Goal: Information Seeking & Learning: Check status

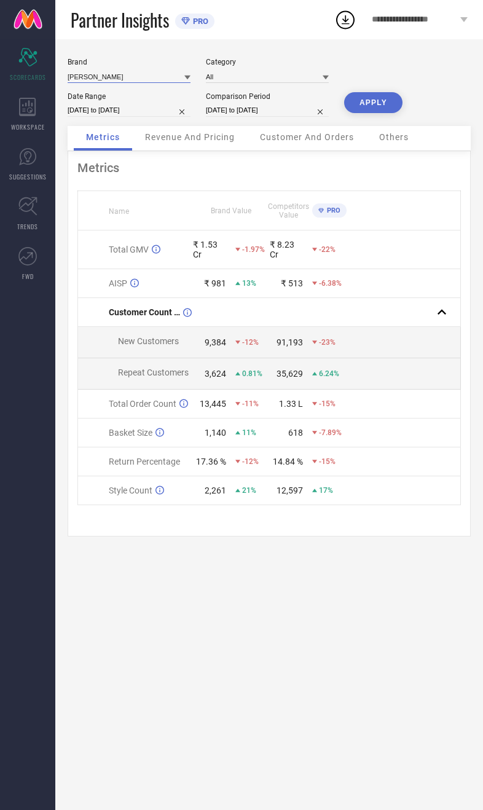
click at [115, 78] on input at bounding box center [129, 76] width 123 height 13
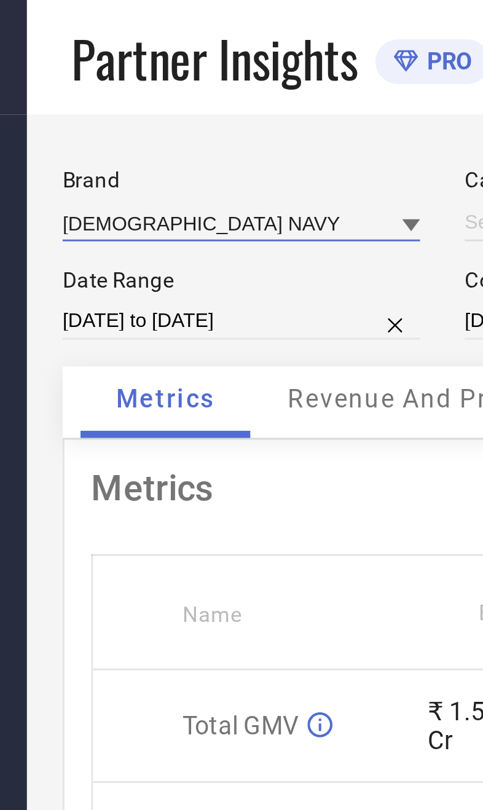
type input "All"
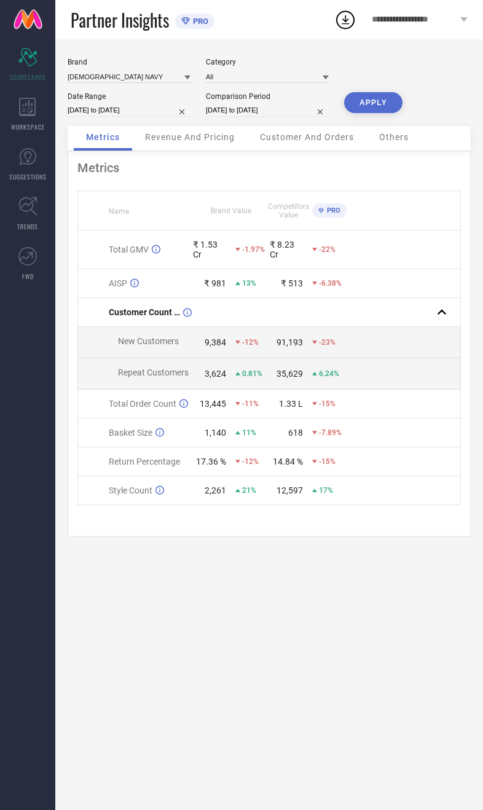
click at [383, 99] on button "APPLY" at bounding box center [373, 102] width 58 height 21
select select "7"
select select "2025"
select select "8"
select select "2025"
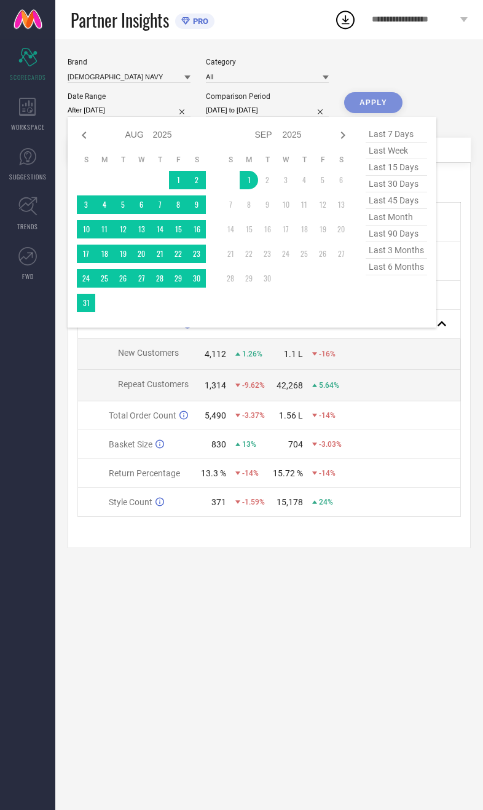
type input "[DATE] to [DATE]"
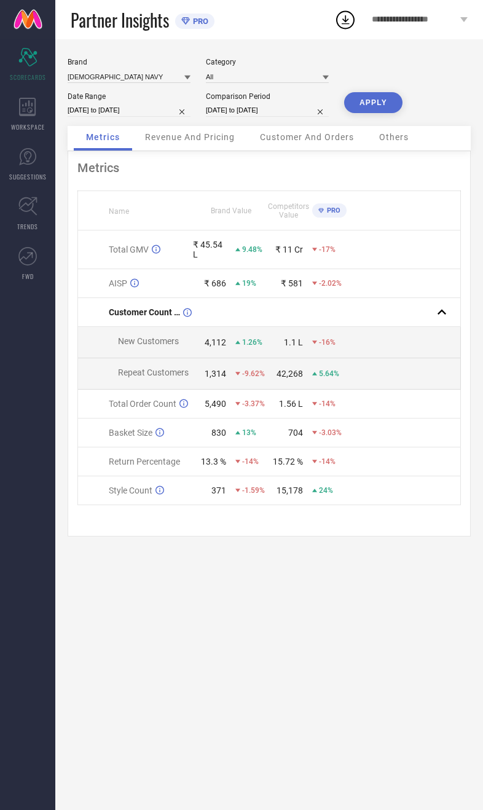
select select "7"
select select "2024"
select select "8"
select select "2024"
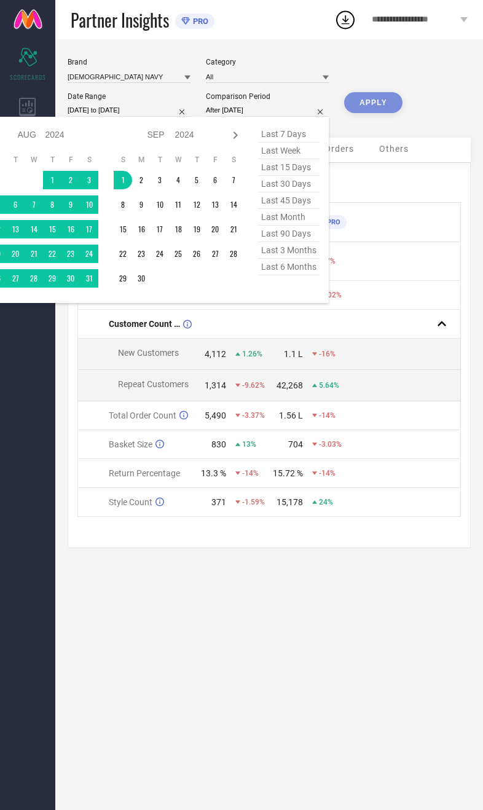
type input "[DATE] to [DATE]"
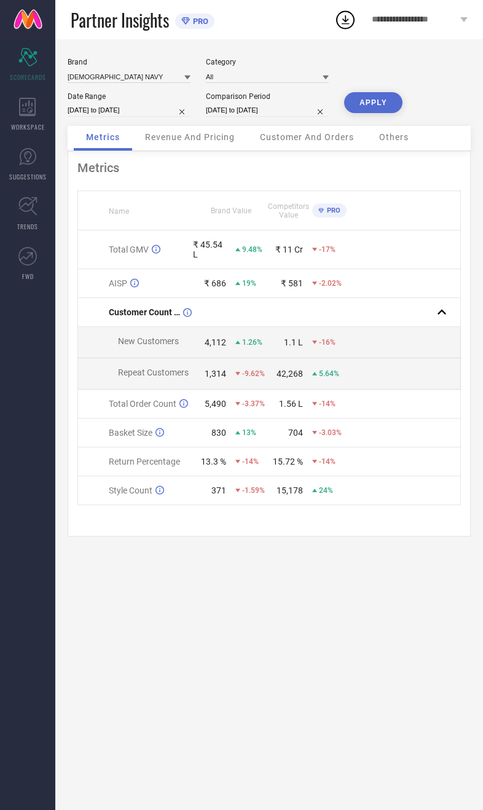
click at [379, 105] on button "APPLY" at bounding box center [373, 102] width 58 height 21
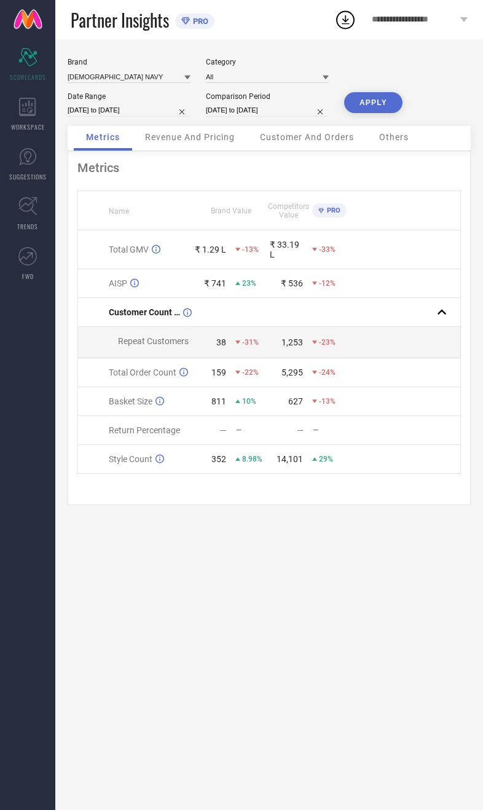
click at [211, 150] on div "Revenue And Pricing" at bounding box center [190, 138] width 114 height 25
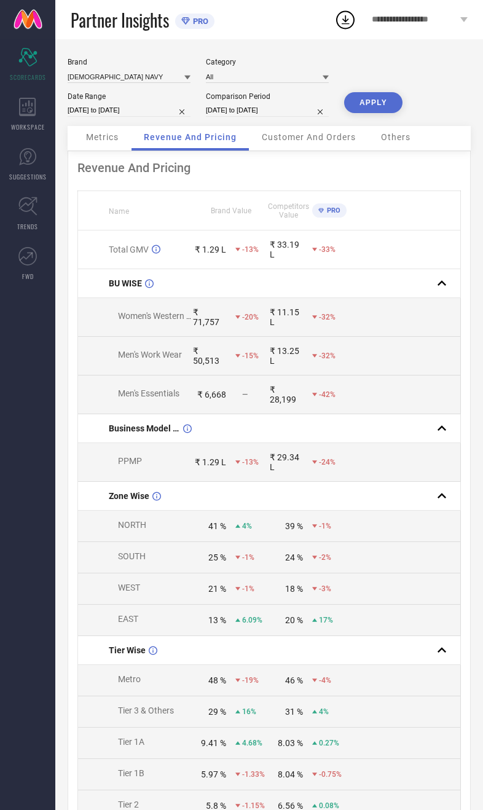
click at [100, 150] on div "Metrics" at bounding box center [102, 138] width 57 height 25
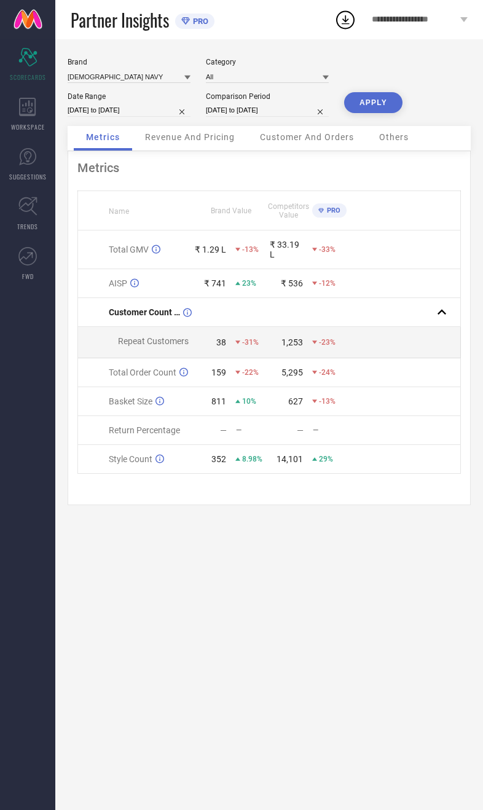
select select "8"
select select "2024"
select select "9"
select select "2024"
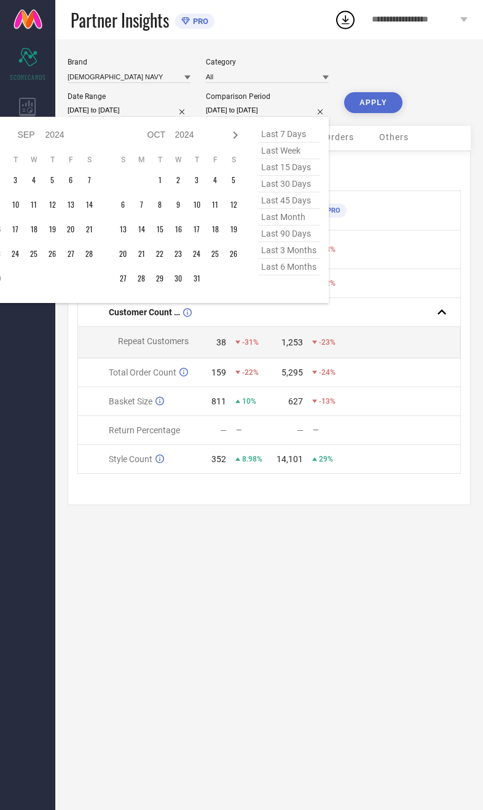
click at [183, 590] on div "Brand [DEMOGRAPHIC_DATA] NAVY Category All Date Range [DATE] to [DATE] Comparis…" at bounding box center [268, 424] width 427 height 770
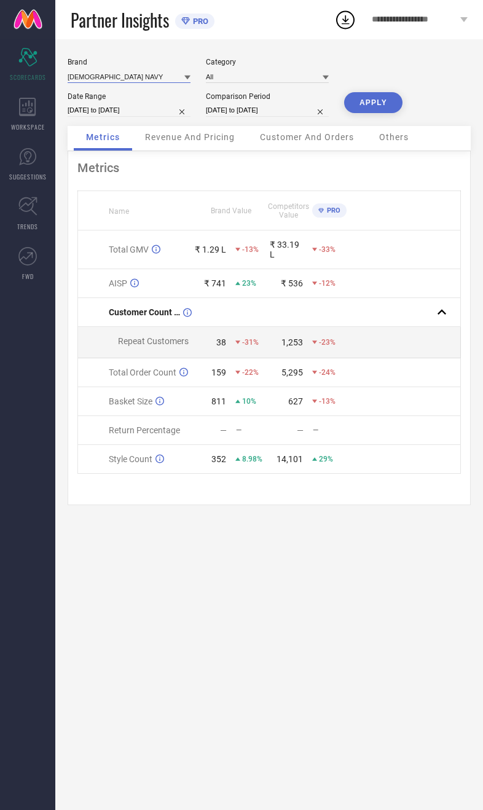
click at [127, 82] on input at bounding box center [129, 76] width 123 height 13
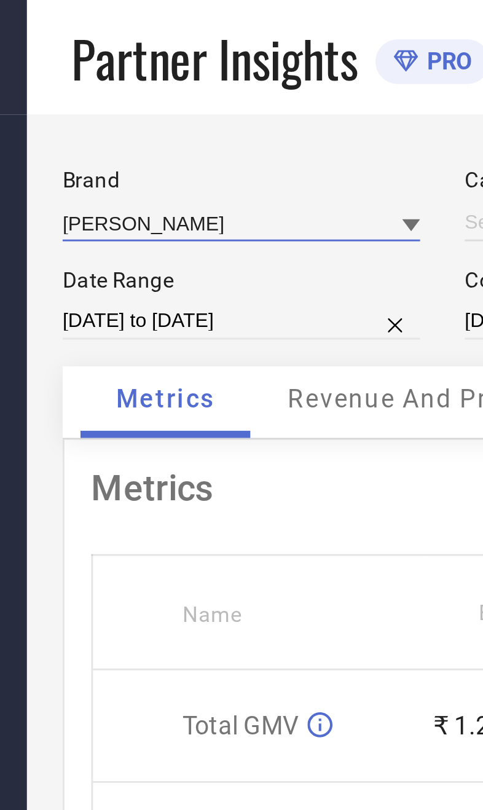
type input "All"
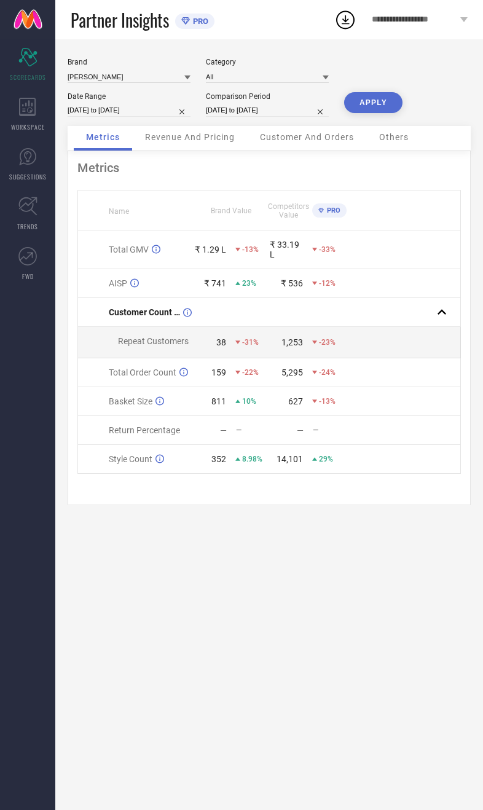
click at [388, 112] on button "APPLY" at bounding box center [373, 102] width 58 height 21
click at [268, 112] on input "[DATE] to [DATE]" at bounding box center [267, 110] width 123 height 13
select select "8"
select select "2024"
select select "9"
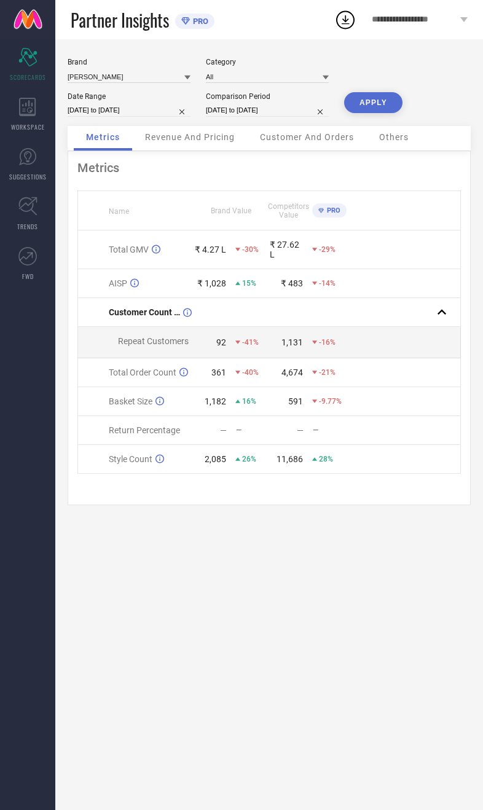
select select "2024"
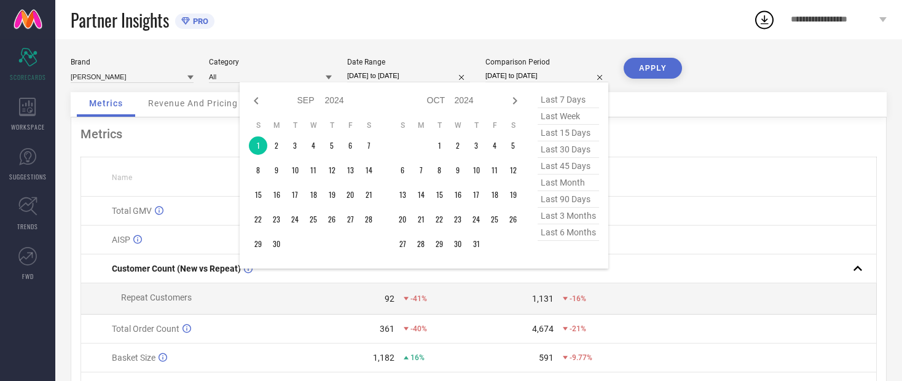
click at [482, 196] on th at bounding box center [757, 176] width 239 height 39
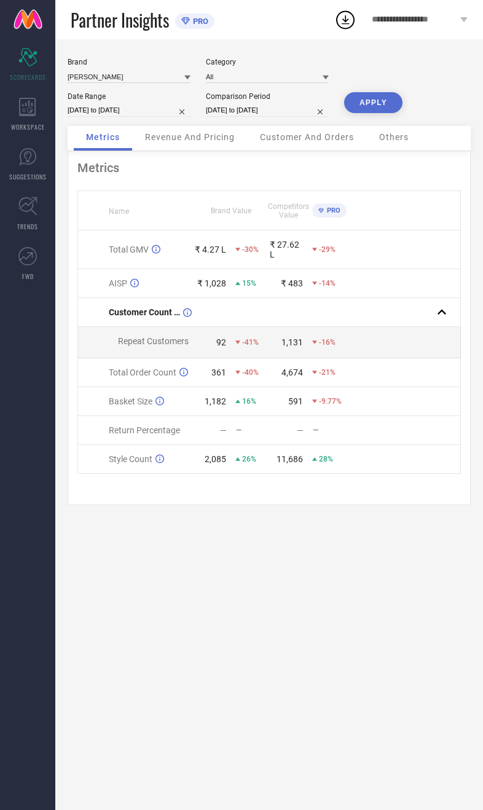
click at [202, 142] on span "Revenue And Pricing" at bounding box center [190, 137] width 90 height 10
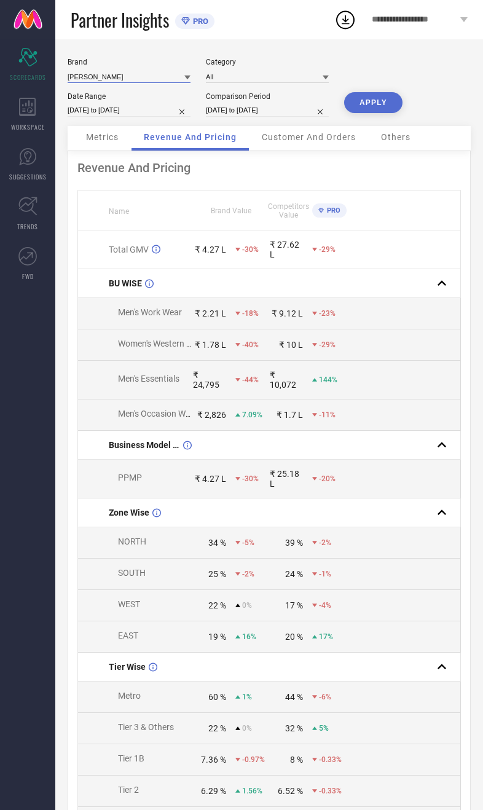
click at [122, 82] on input at bounding box center [129, 76] width 123 height 13
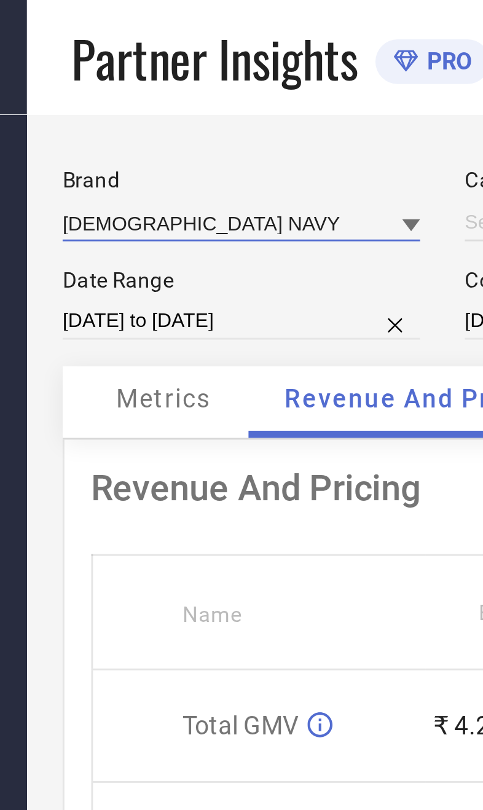
type input "All"
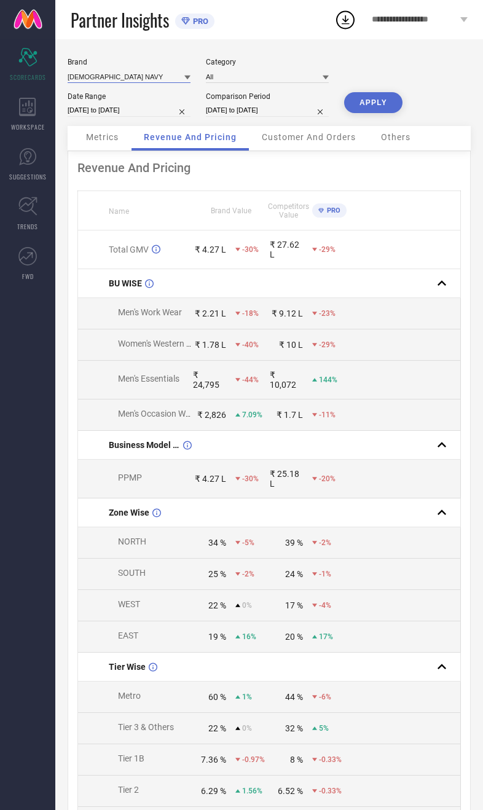
click at [380, 113] on button "APPLY" at bounding box center [373, 102] width 58 height 21
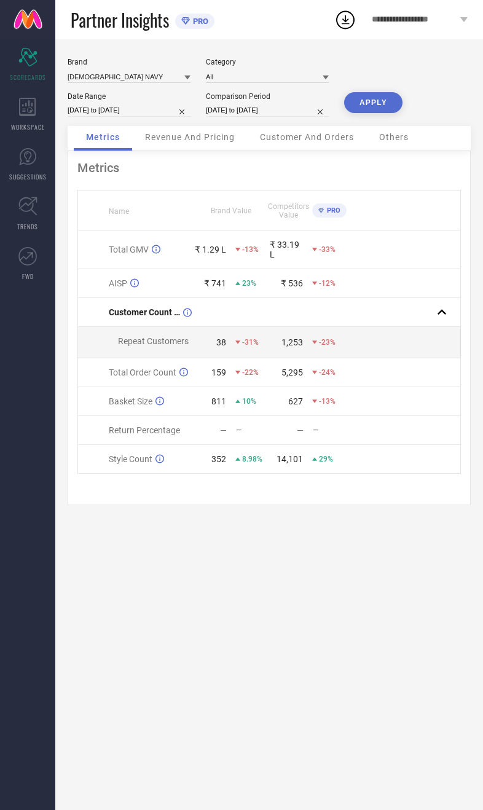
click at [203, 138] on span "Revenue And Pricing" at bounding box center [190, 137] width 90 height 10
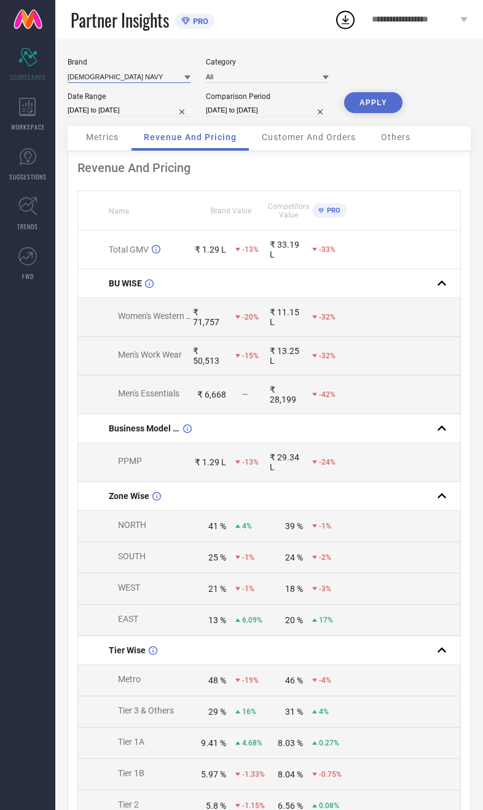
click at [144, 73] on input at bounding box center [129, 76] width 123 height 13
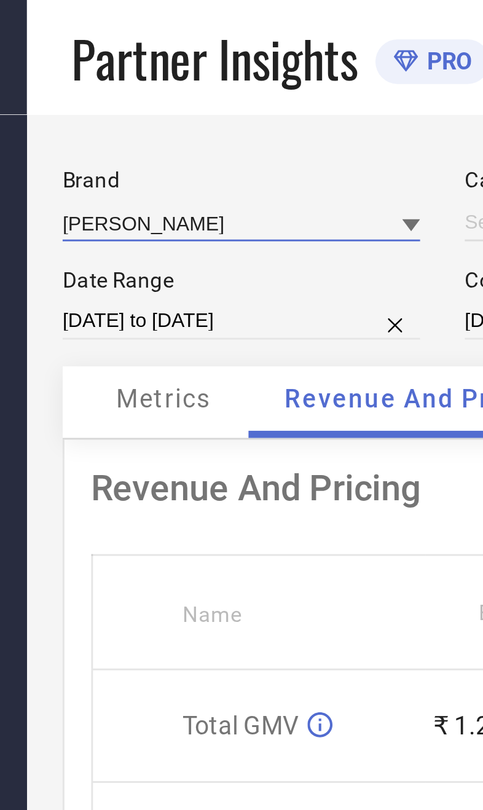
type input "All"
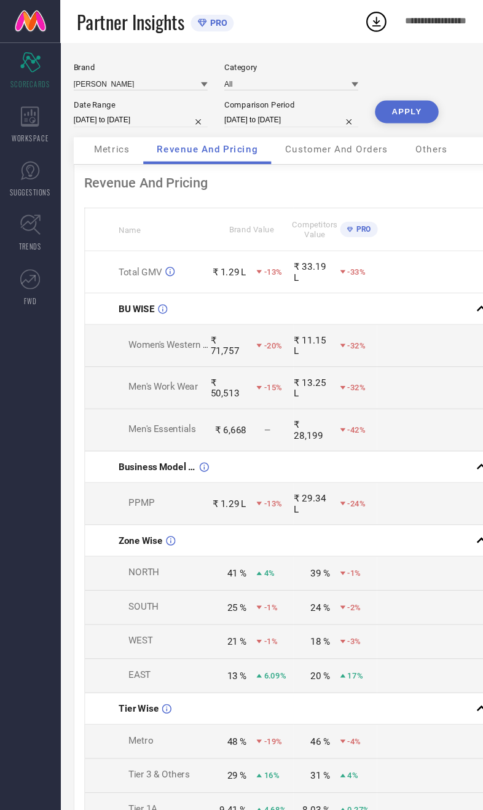
click at [389, 104] on button "APPLY" at bounding box center [373, 102] width 58 height 21
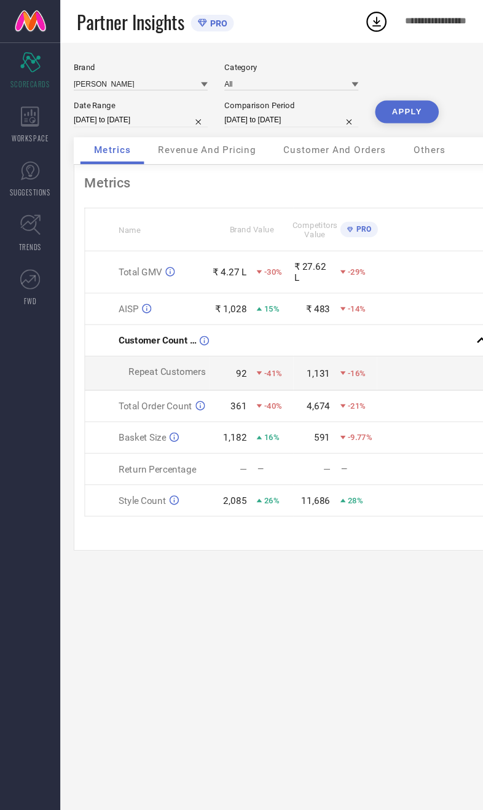
click at [199, 142] on span "Revenue And Pricing" at bounding box center [190, 137] width 90 height 10
